Goal: Task Accomplishment & Management: Manage account settings

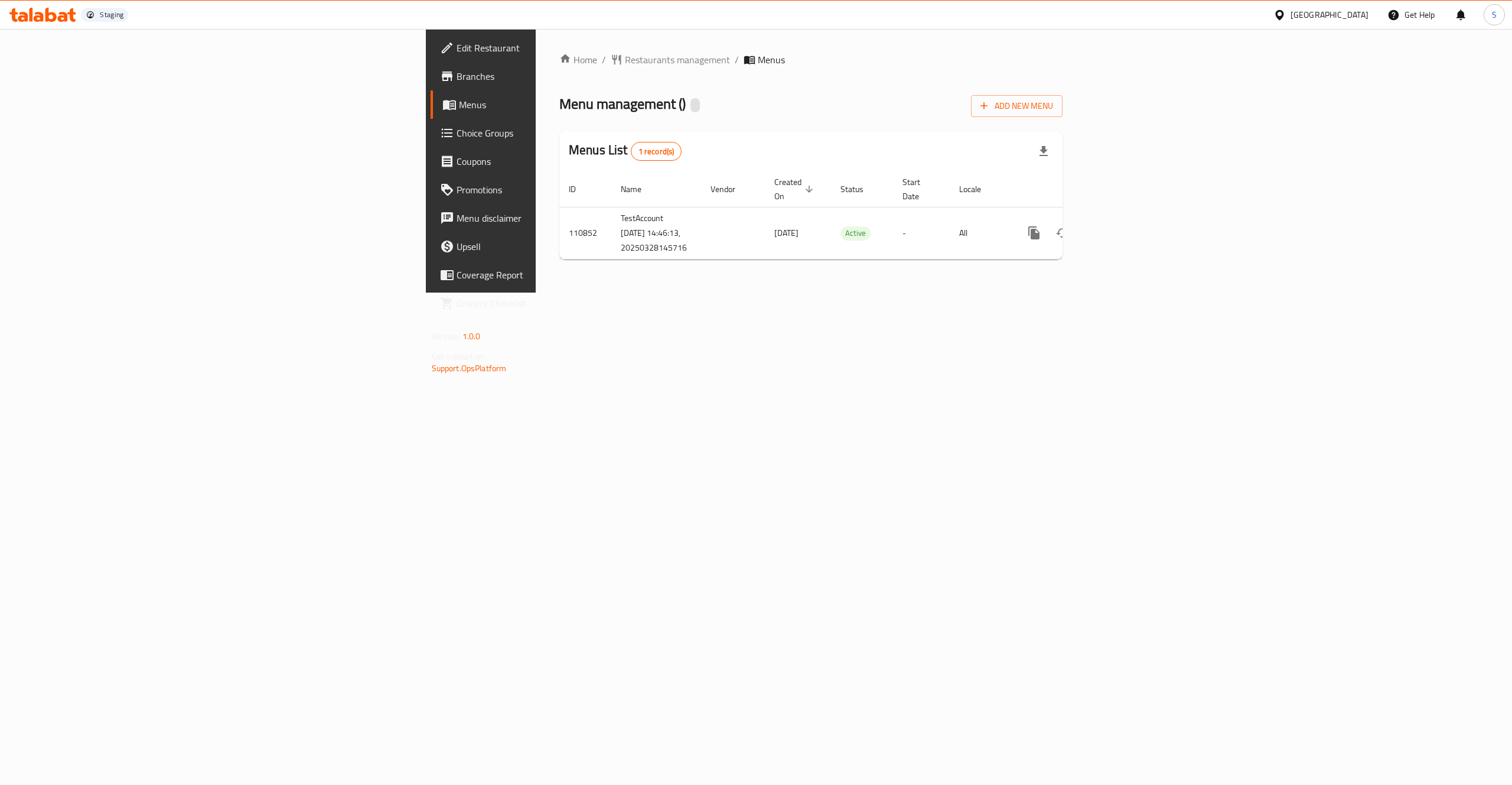
click at [1286, 18] on icon at bounding box center [1280, 15] width 12 height 12
click at [699, 293] on div "Home / Restaurants management / Menus Menu management ( ) Add New Menu Menus Li…" at bounding box center [811, 160] width 551 height 263
click at [612, 222] on td "TestAccount [DATE] 14:46:13, 20250328145716" at bounding box center [656, 233] width 90 height 52
click at [1053, 101] on span "Add New Menu" at bounding box center [1017, 106] width 72 height 15
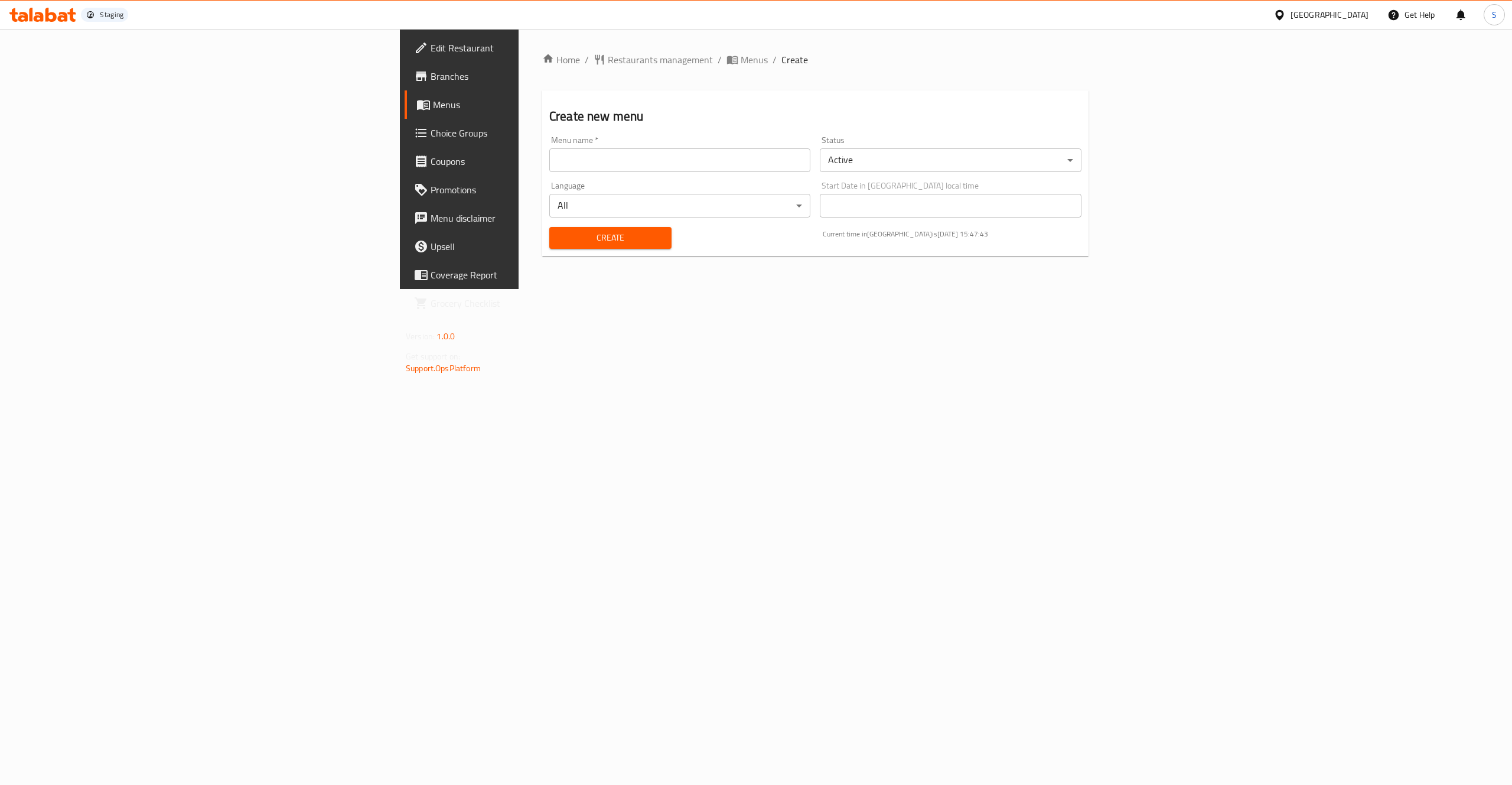
click at [1355, 9] on div "[GEOGRAPHIC_DATA]" at bounding box center [1329, 14] width 78 height 13
click at [1278, 303] on div "[GEOGRAPHIC_DATA]" at bounding box center [1240, 309] width 97 height 27
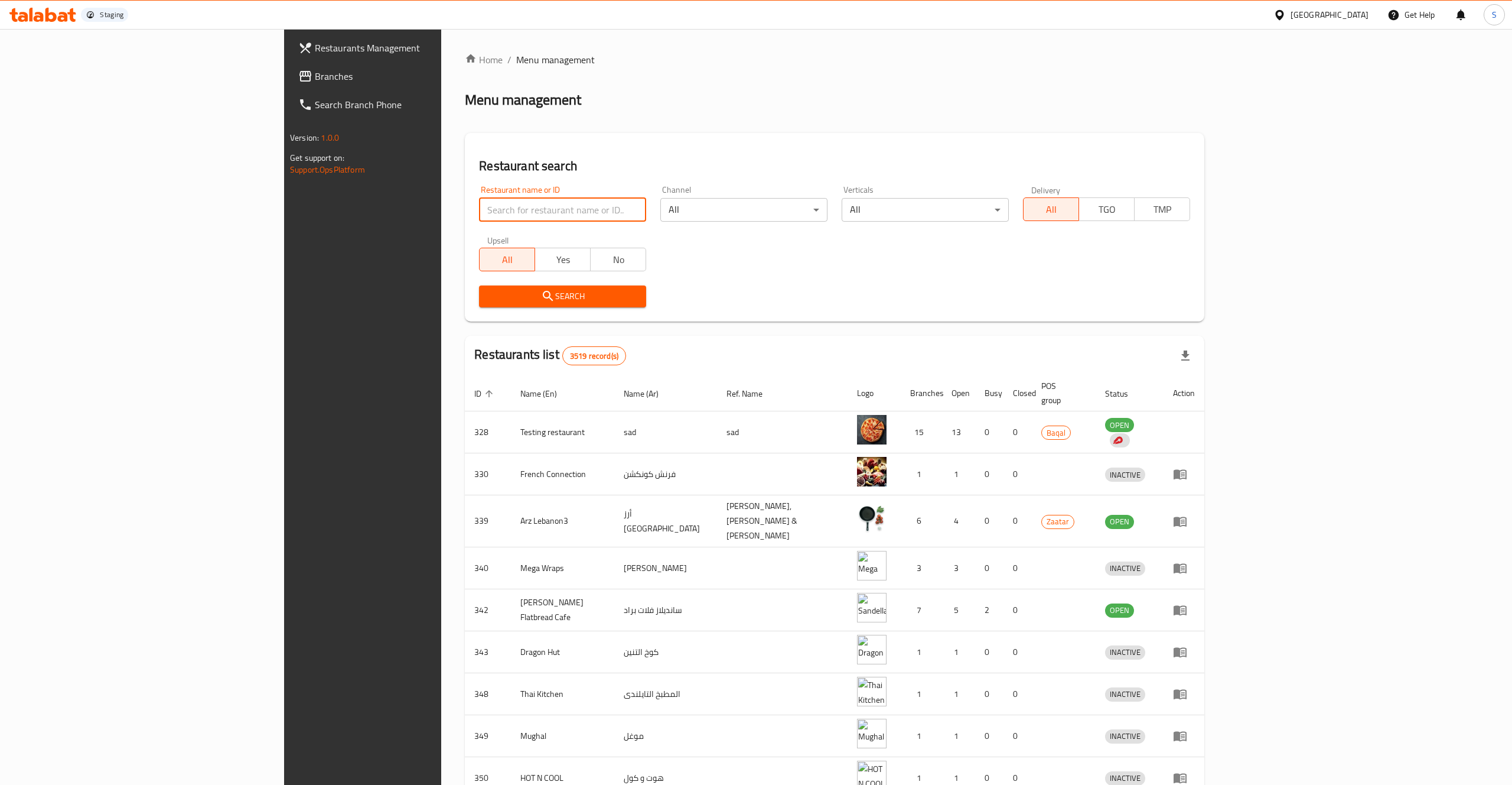
click at [479, 209] on input "search" at bounding box center [562, 210] width 167 height 24
type input "test account"
click at [488, 301] on span "Search" at bounding box center [562, 296] width 148 height 15
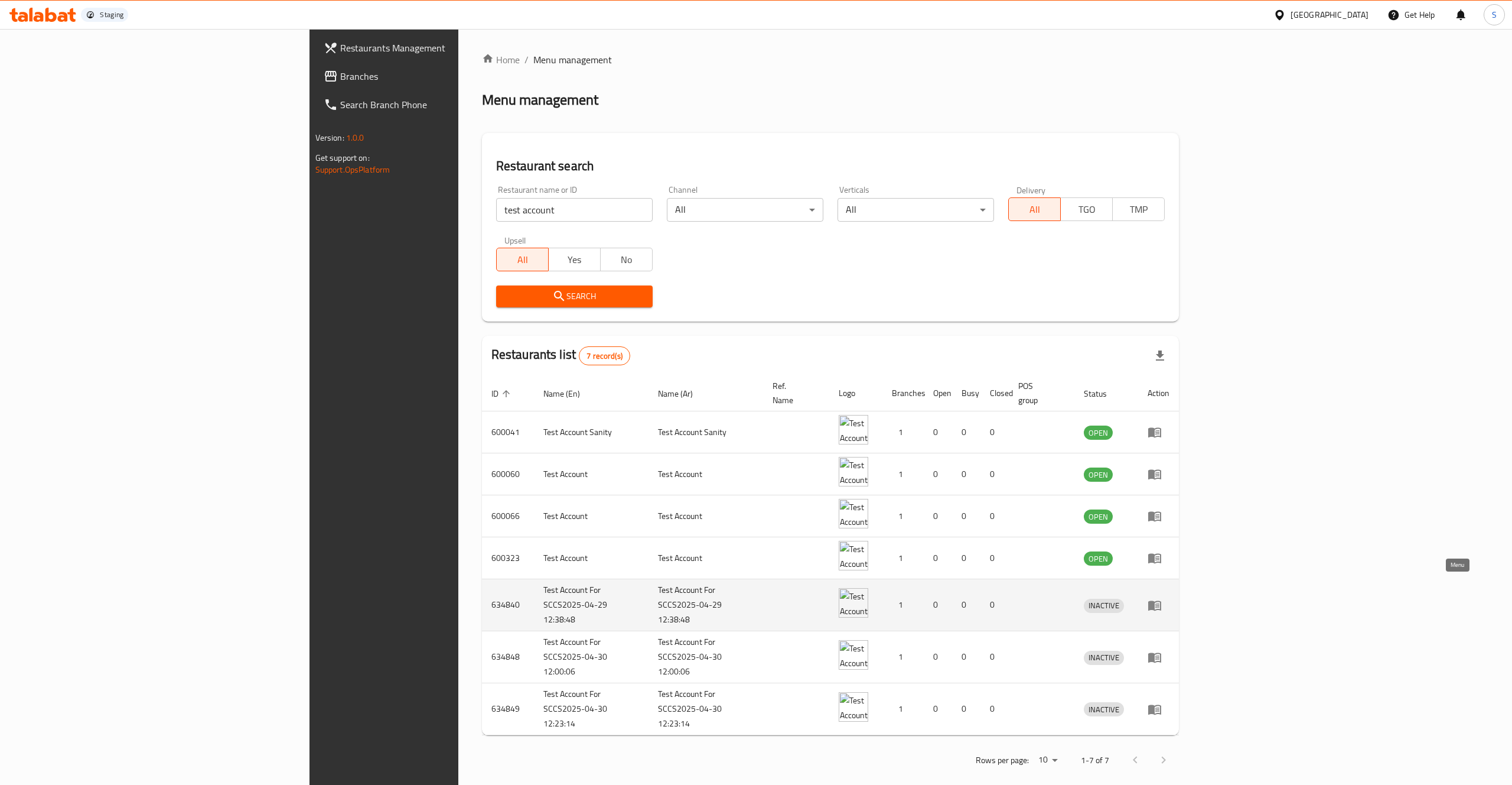
click at [1161, 600] on icon "enhanced table" at bounding box center [1154, 605] width 13 height 10
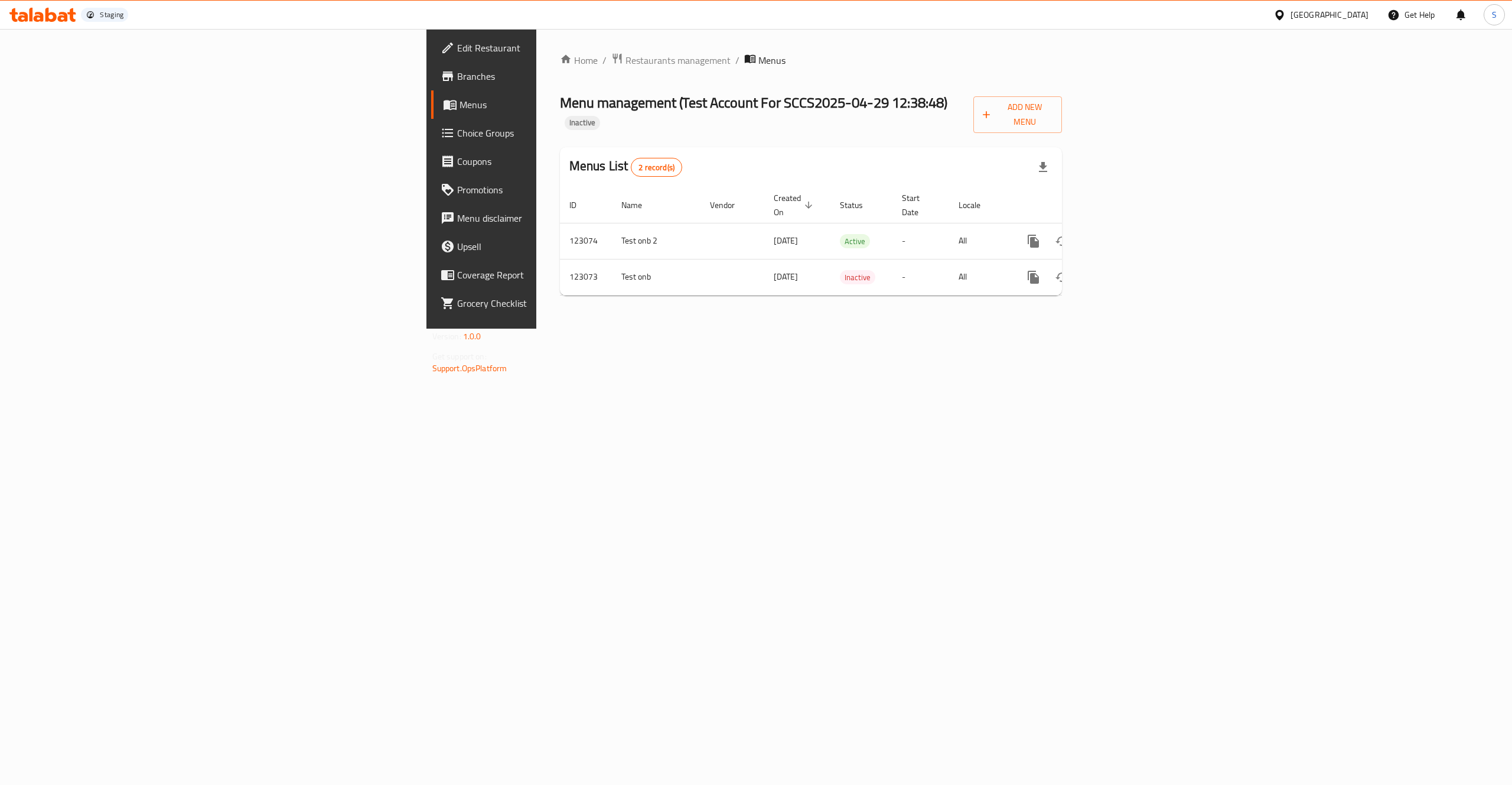
click at [1086, 328] on div "Home / Restaurants management / Menus Menu management ( Test Account For SCCS20…" at bounding box center [811, 179] width 550 height 300
drag, startPoint x: 399, startPoint y: 101, endPoint x: 662, endPoint y: 111, distance: 263.2
click at [662, 111] on span "Menu management ( Test Account For SCCS2025-04-29 12:38:48 )" at bounding box center [754, 102] width 388 height 26
copy span "Test Account For SCCS2025-04-29 12:38:48"
click at [1023, 328] on div "Home / Restaurants management / Menus Menu management ( Test Account For SCCS20…" at bounding box center [811, 179] width 550 height 300
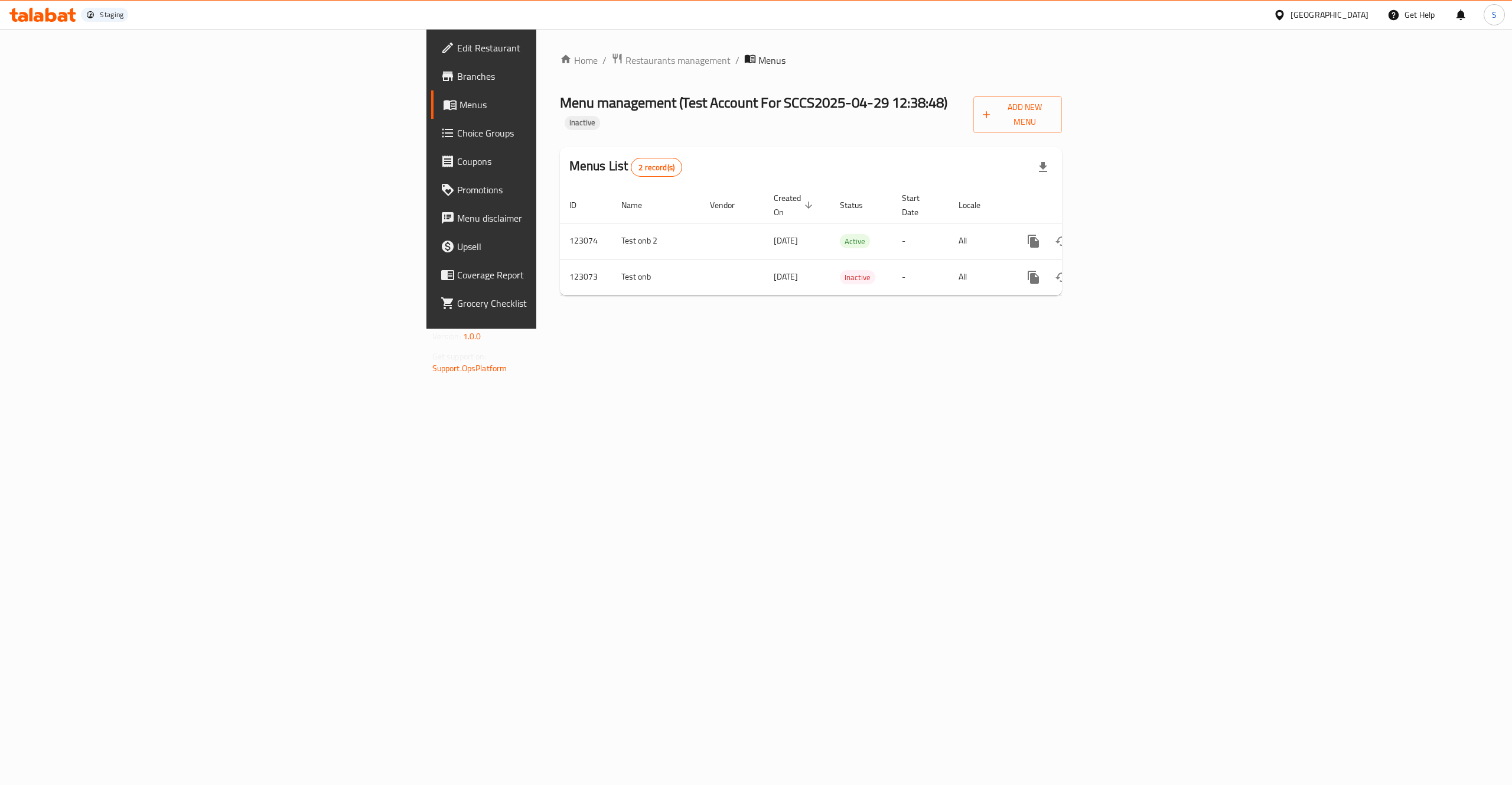
click at [560, 105] on span "Menu management ( Test Account For SCCS2025-04-29 12:38:48 )" at bounding box center [754, 102] width 388 height 26
